Goal: Navigation & Orientation: Find specific page/section

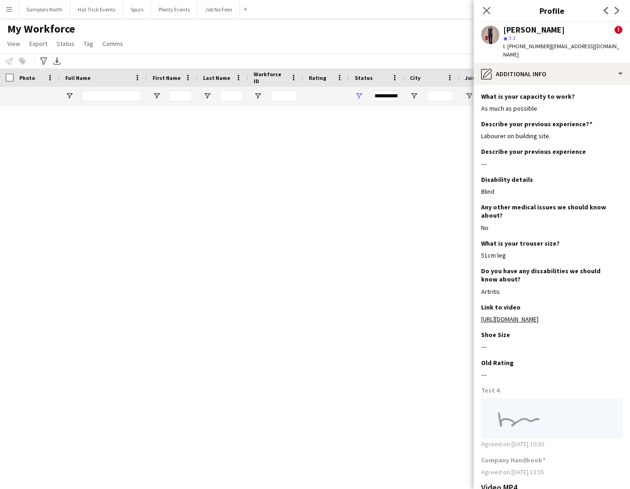
scroll to position [966, 0]
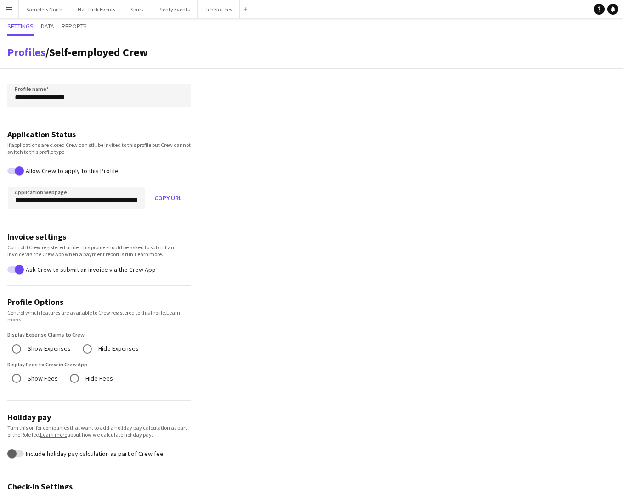
click at [11, 11] on app-icon "Menu" at bounding box center [9, 9] width 7 height 7
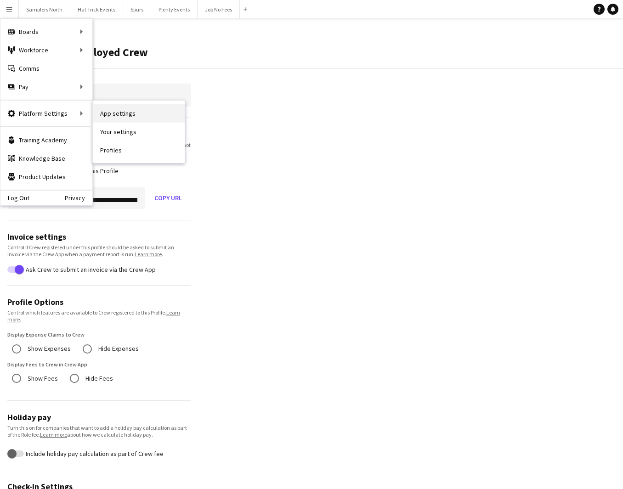
click at [115, 114] on link "App settings" at bounding box center [139, 113] width 92 height 18
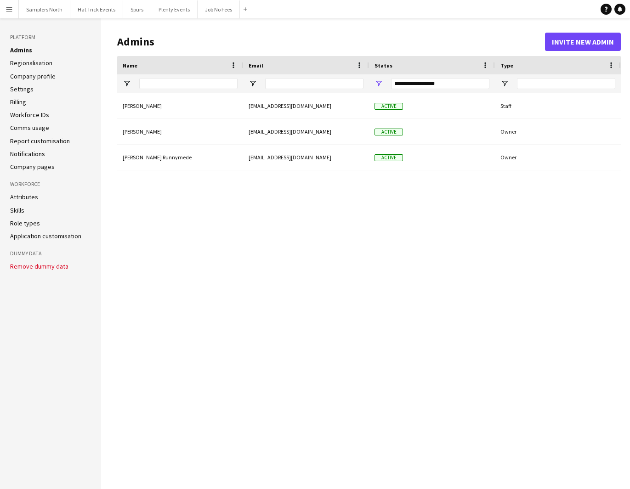
click at [23, 90] on link "Settings" at bounding box center [21, 89] width 23 height 8
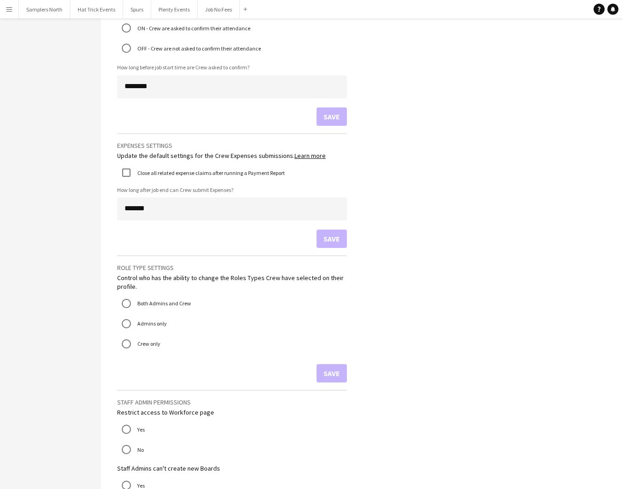
scroll to position [891, 0]
